Goal: Navigation & Orientation: Find specific page/section

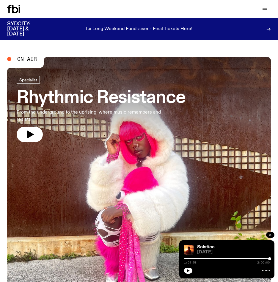
click at [270, 234] on icon "button" at bounding box center [271, 235] width 4 height 4
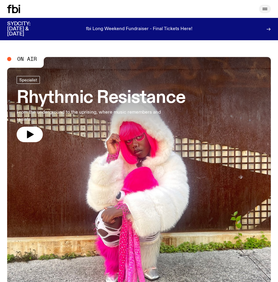
click at [264, 6] on icon "button" at bounding box center [265, 8] width 7 height 7
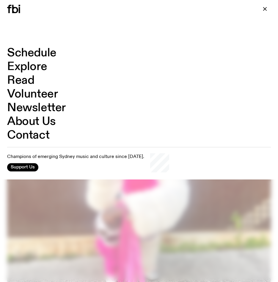
click at [47, 50] on link "Schedule" at bounding box center [31, 52] width 49 height 11
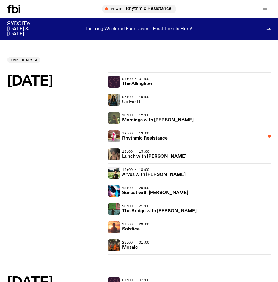
click at [119, 228] on img at bounding box center [114, 227] width 12 height 12
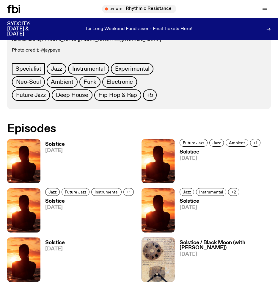
scroll to position [283, 0]
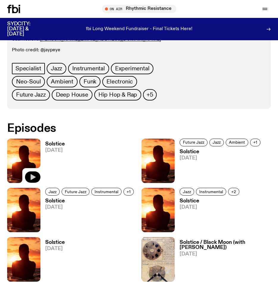
click at [32, 175] on icon "button" at bounding box center [33, 177] width 5 height 6
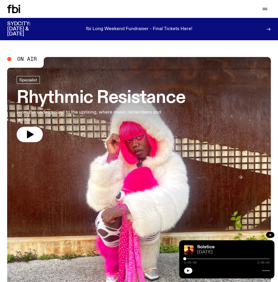
click at [187, 271] on icon "button" at bounding box center [189, 270] width 4 height 4
